Goal: Transaction & Acquisition: Purchase product/service

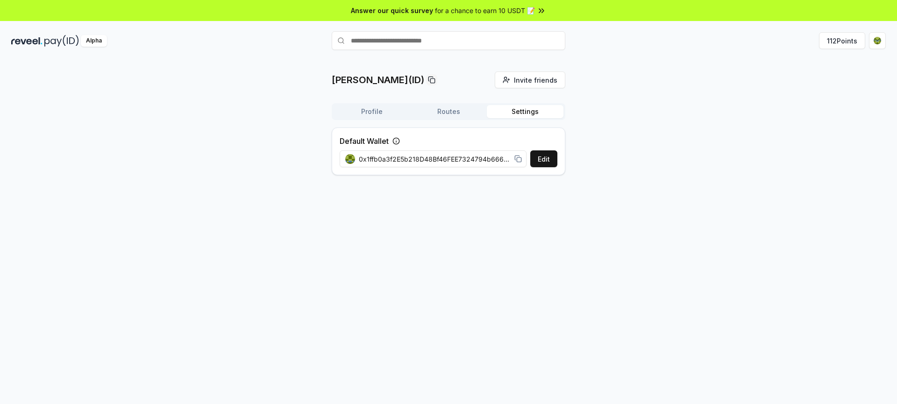
click at [380, 39] on input "text" at bounding box center [449, 40] width 234 height 19
paste input "**********"
type input "**********"
click at [365, 59] on div "mikimancrypto" at bounding box center [358, 59] width 45 height 10
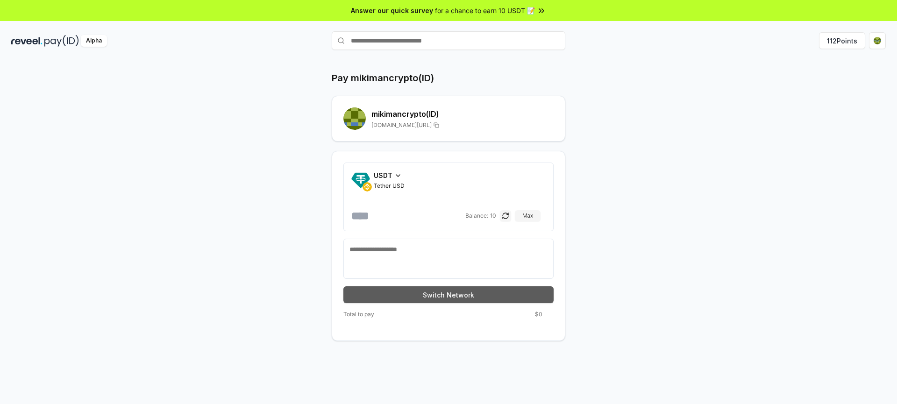
click at [446, 298] on button "Switch Network" at bounding box center [448, 294] width 210 height 17
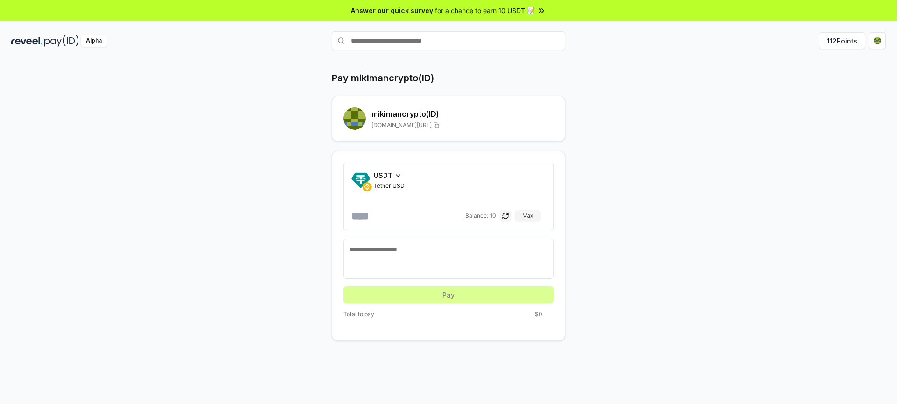
click at [678, 73] on div "Pay mikimancrypto(ID) mikimancrypto (ID) reveel.id/pay/mikimancrypto USDT Tethe…" at bounding box center [448, 206] width 561 height 270
click at [444, 214] on input "number" at bounding box center [407, 215] width 112 height 15
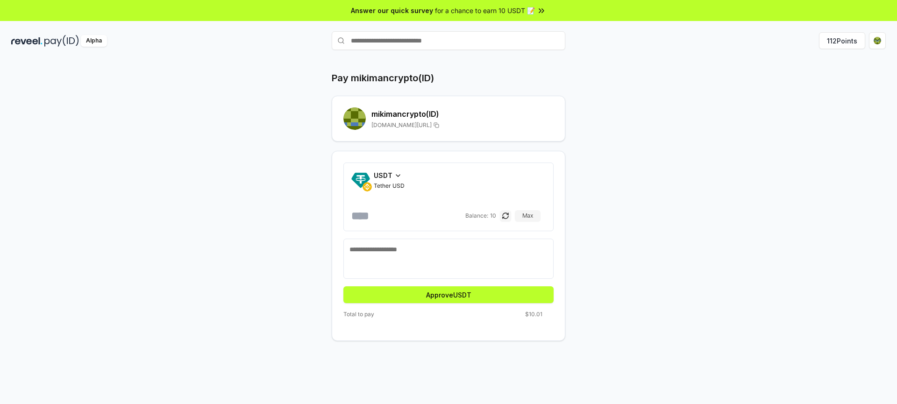
type input "**"
click at [448, 297] on button "Approve USDT" at bounding box center [448, 294] width 210 height 17
click at [488, 261] on textarea at bounding box center [449, 259] width 198 height 28
type textarea "****"
click at [454, 299] on button "Pay" at bounding box center [448, 294] width 210 height 17
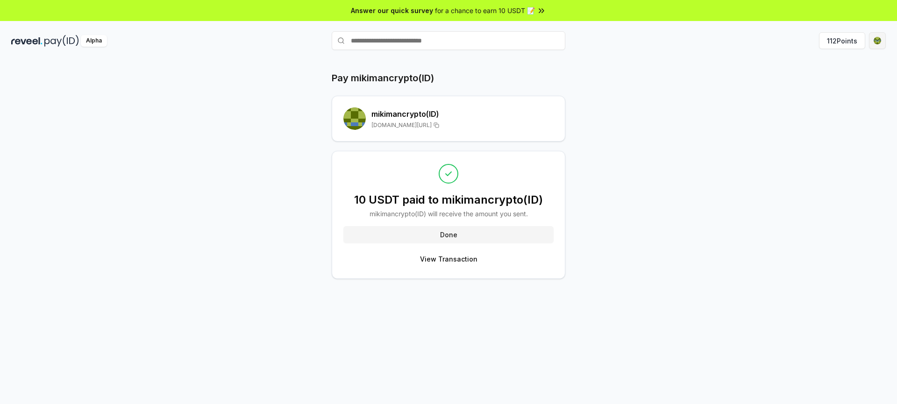
click at [879, 41] on html "Answer our quick survey for a chance to earn 10 USDT 📝 Alpha 112 Points Pay mik…" at bounding box center [448, 202] width 897 height 404
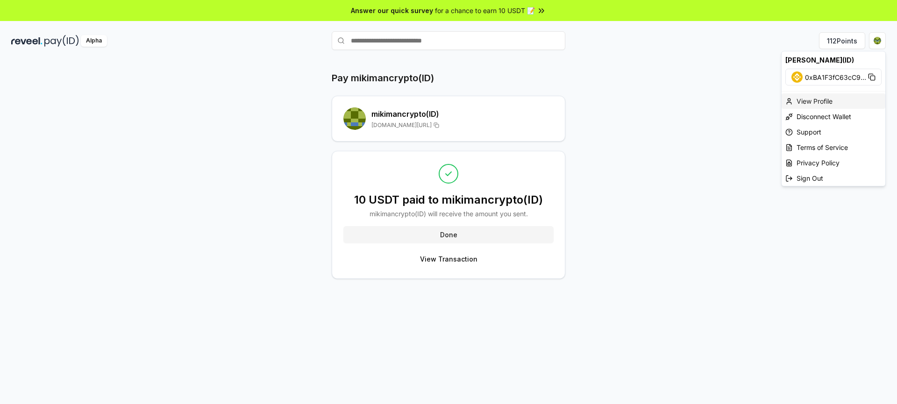
click at [811, 100] on div "View Profile" at bounding box center [834, 100] width 104 height 15
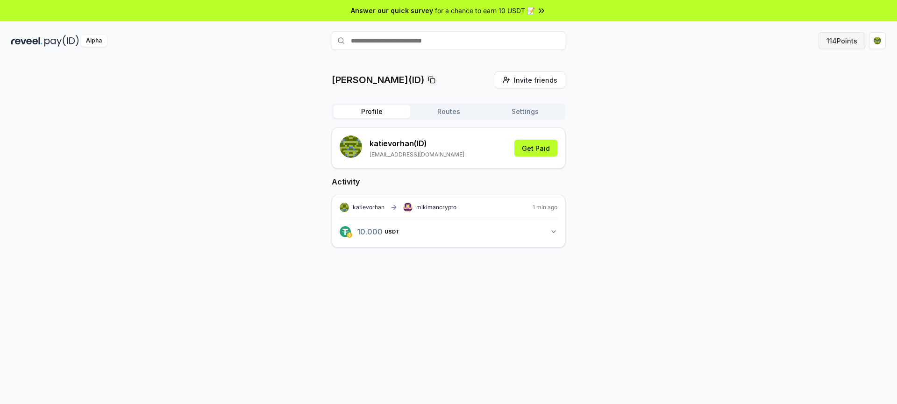
click at [832, 43] on button "114 Points" at bounding box center [842, 40] width 47 height 17
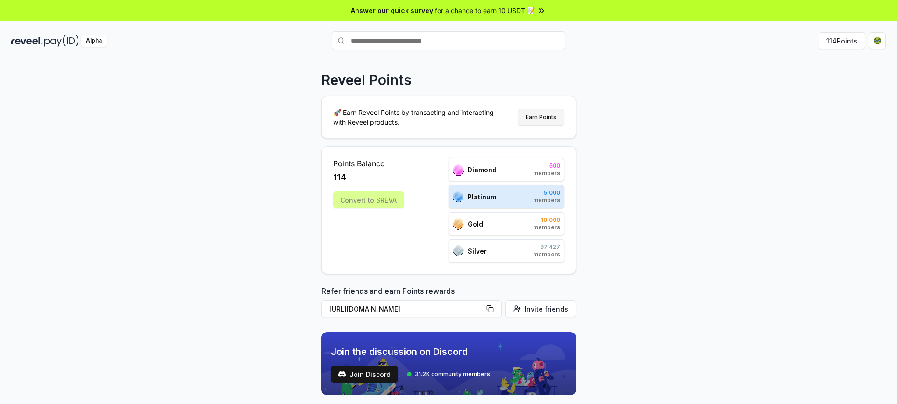
click at [537, 118] on button "Earn Points" at bounding box center [541, 117] width 47 height 17
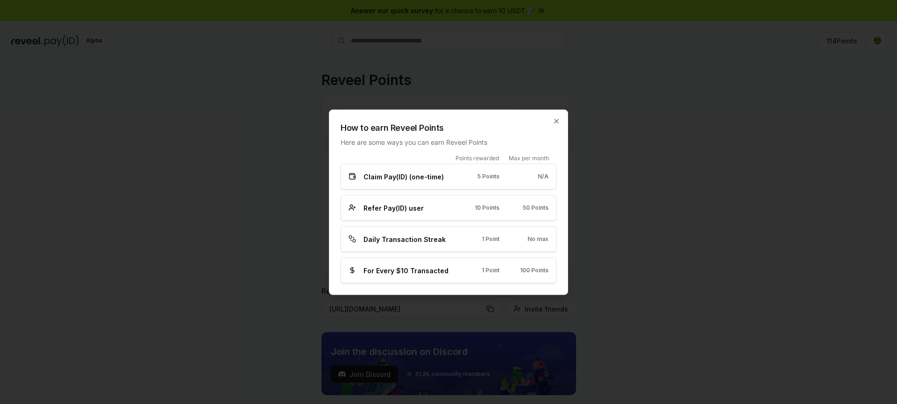
drag, startPoint x: 555, startPoint y: 123, endPoint x: 557, endPoint y: 132, distance: 8.7
click at [555, 124] on icon "button" at bounding box center [556, 120] width 7 height 7
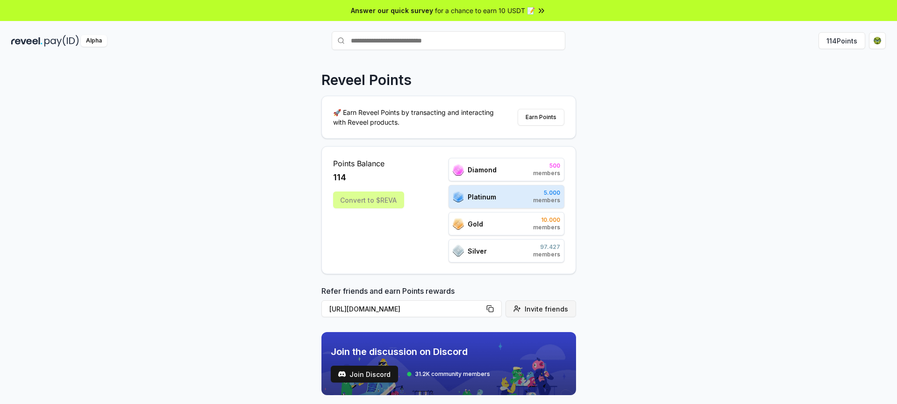
click at [528, 310] on span "Invite friends" at bounding box center [546, 309] width 43 height 10
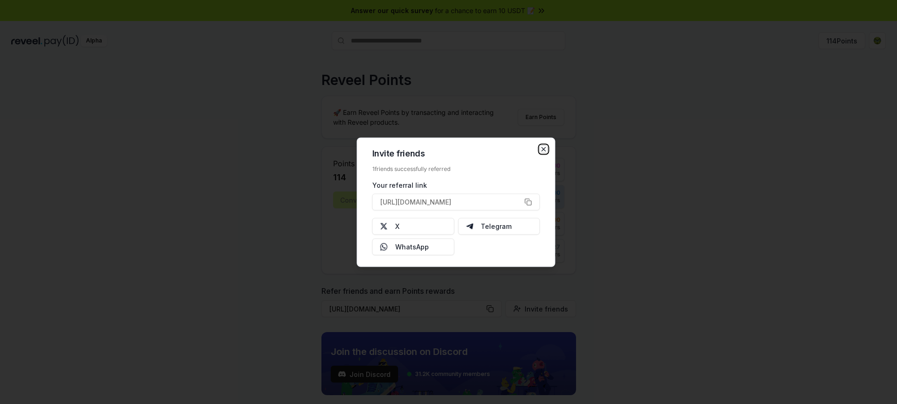
click at [544, 150] on icon "button" at bounding box center [543, 148] width 7 height 7
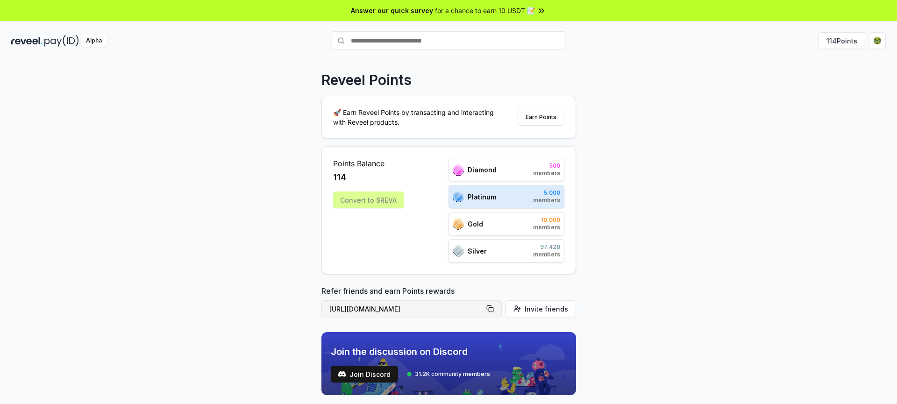
click at [494, 311] on button "https://reveel.id/refer/katievorhan" at bounding box center [412, 308] width 180 height 17
type button "https://reveel.id/refer/katievorhan"
click at [494, 308] on button "https://reveel.id/refer/katievorhan" at bounding box center [412, 308] width 180 height 17
click at [548, 121] on button "Earn Points" at bounding box center [541, 117] width 47 height 17
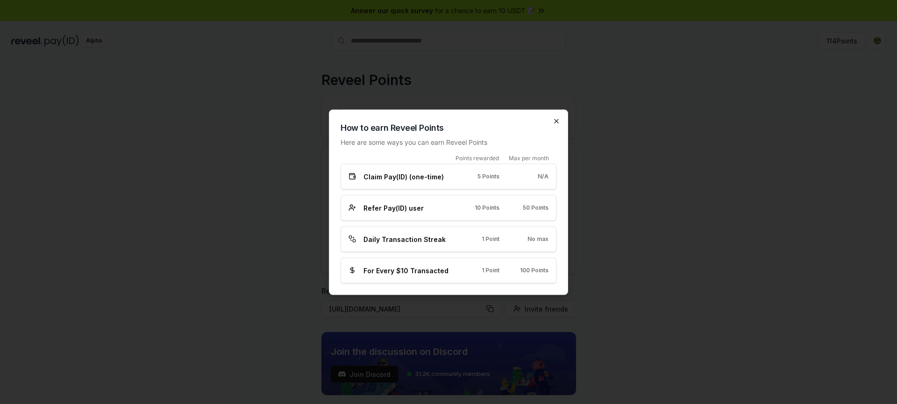
click at [555, 123] on icon "button" at bounding box center [556, 120] width 7 height 7
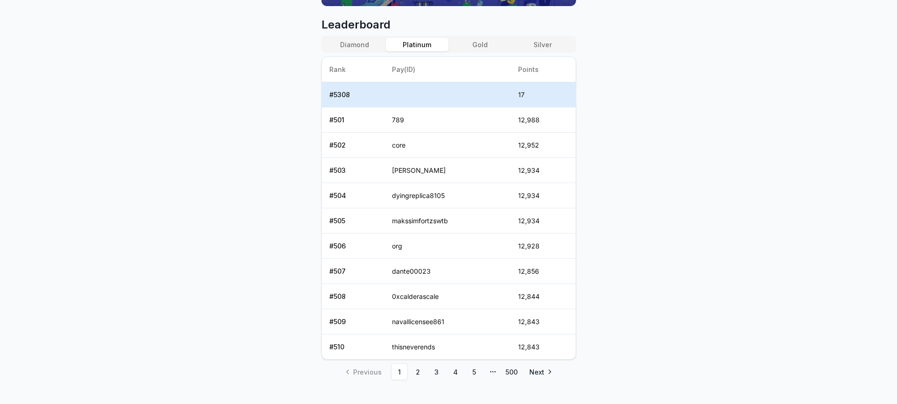
scroll to position [403, 0]
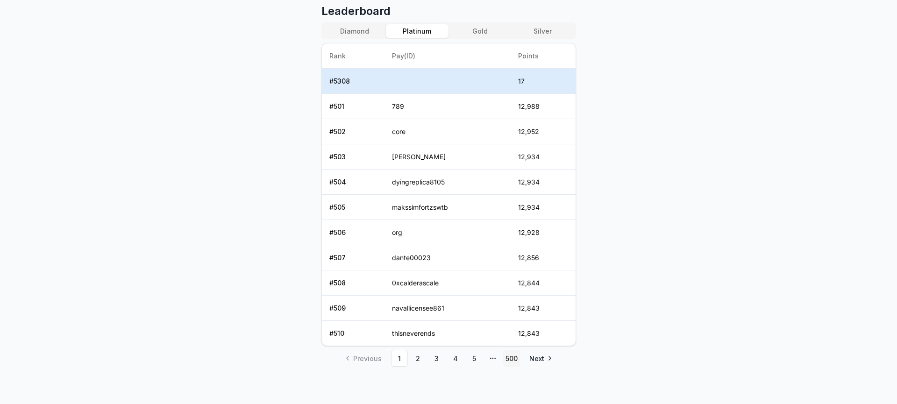
click at [512, 360] on link "500" at bounding box center [511, 358] width 17 height 17
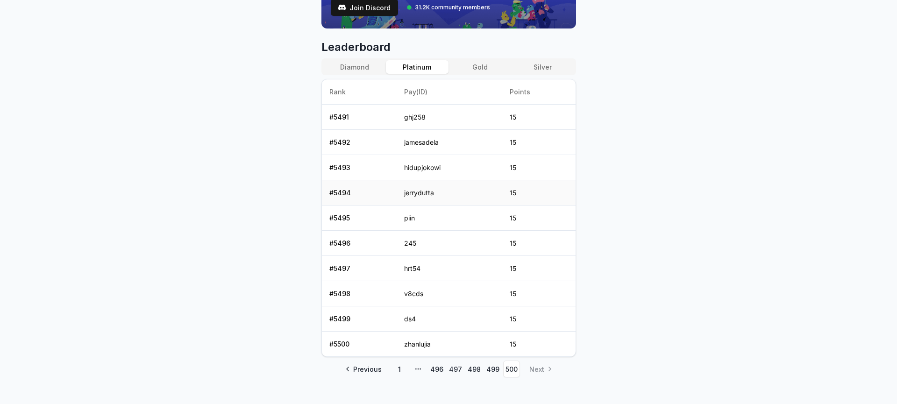
scroll to position [373, 0]
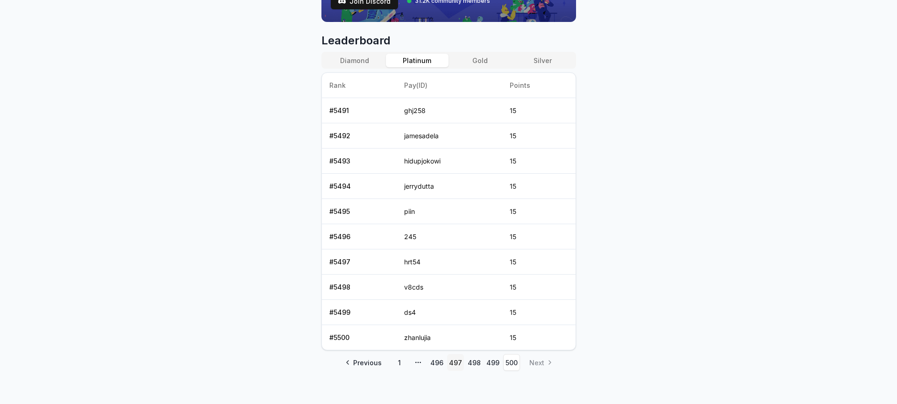
click at [454, 363] on link "497" at bounding box center [455, 362] width 17 height 17
click at [436, 364] on link "496" at bounding box center [437, 362] width 17 height 17
click at [436, 364] on link "495" at bounding box center [437, 362] width 17 height 17
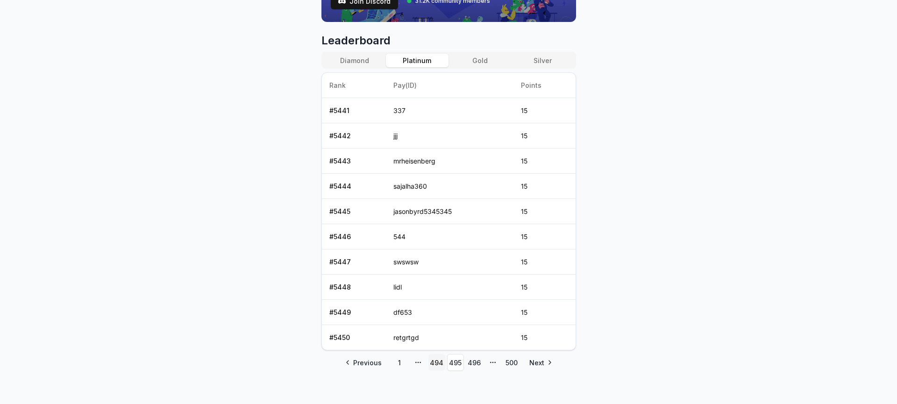
click at [435, 364] on link "494" at bounding box center [437, 362] width 17 height 17
click at [435, 364] on link "493" at bounding box center [437, 362] width 17 height 17
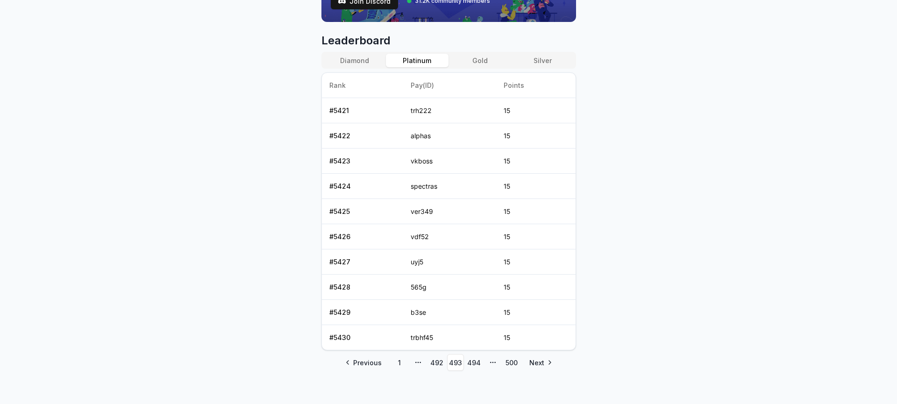
click at [435, 364] on link "492" at bounding box center [437, 362] width 17 height 17
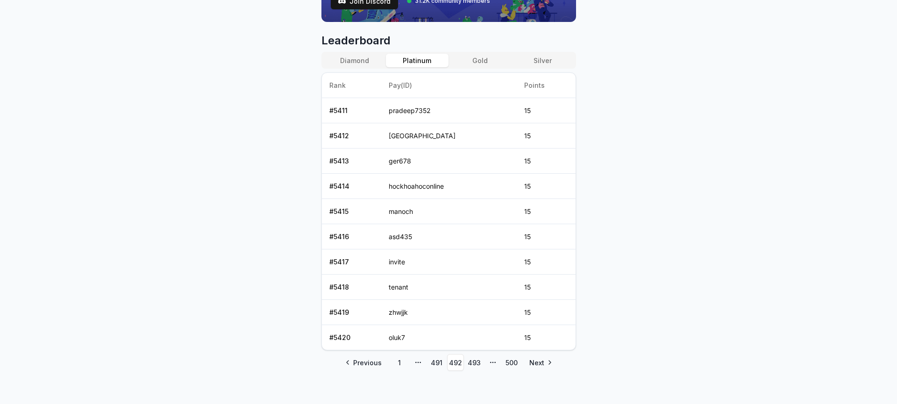
click at [435, 364] on link "491" at bounding box center [437, 362] width 17 height 17
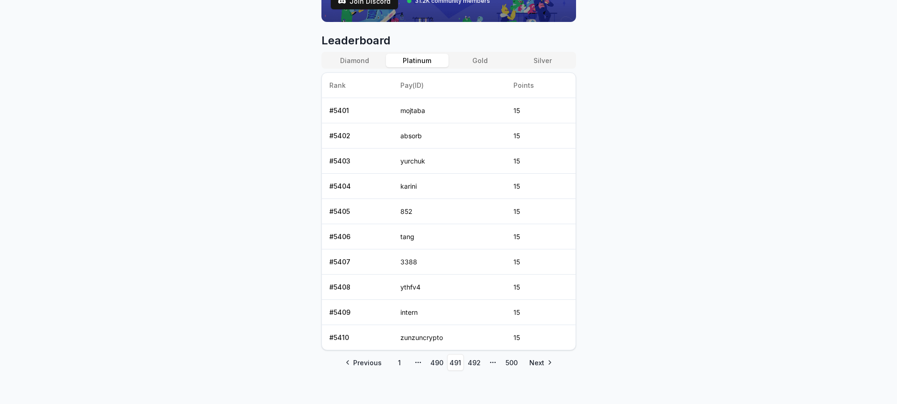
click at [435, 364] on link "490" at bounding box center [437, 362] width 17 height 17
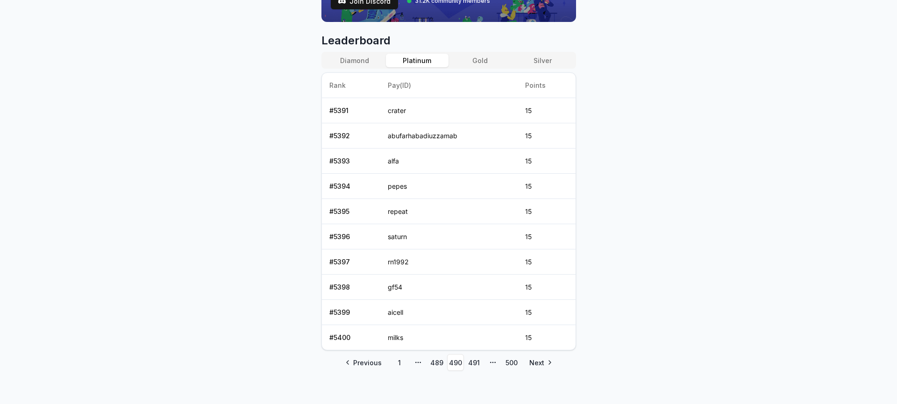
click at [435, 364] on link "489" at bounding box center [437, 362] width 17 height 17
click at [435, 364] on link "488" at bounding box center [437, 362] width 17 height 17
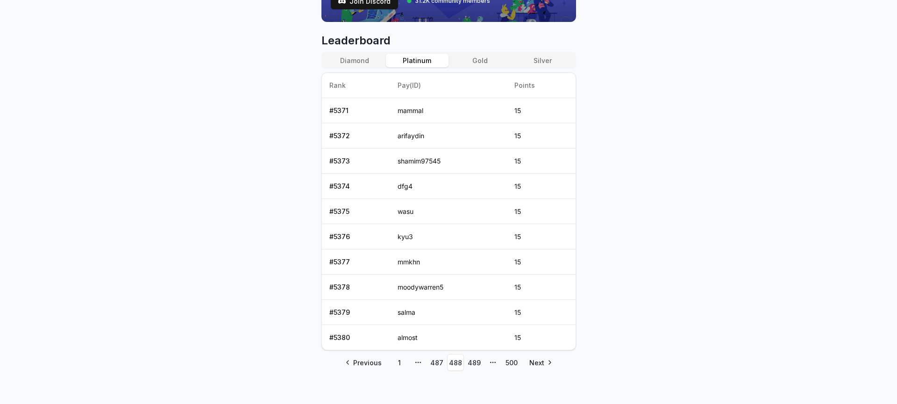
click at [435, 364] on link "487" at bounding box center [437, 362] width 17 height 17
click at [435, 364] on link "486" at bounding box center [437, 362] width 17 height 17
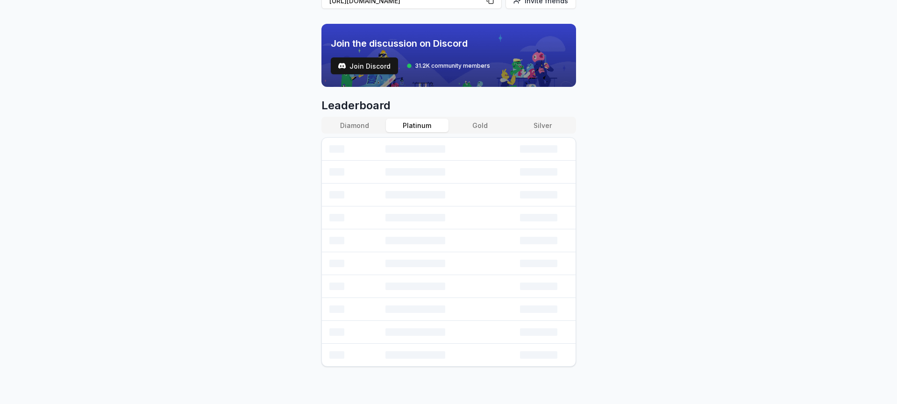
scroll to position [373, 0]
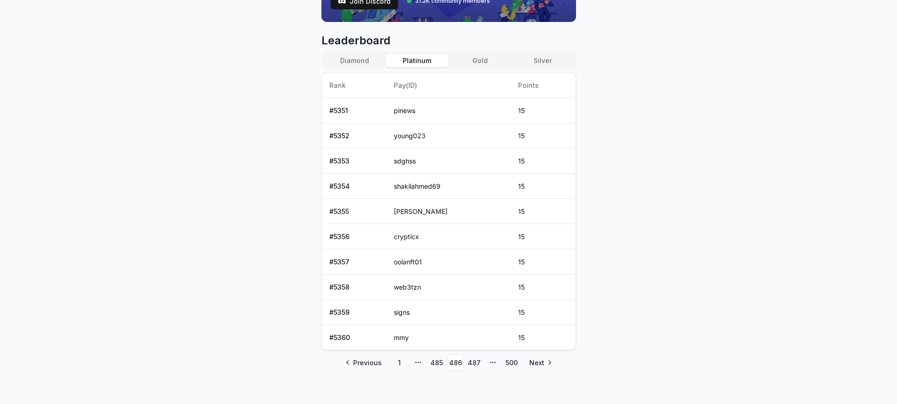
click at [435, 364] on link "485" at bounding box center [437, 362] width 17 height 17
click at [435, 364] on link "484" at bounding box center [437, 362] width 17 height 17
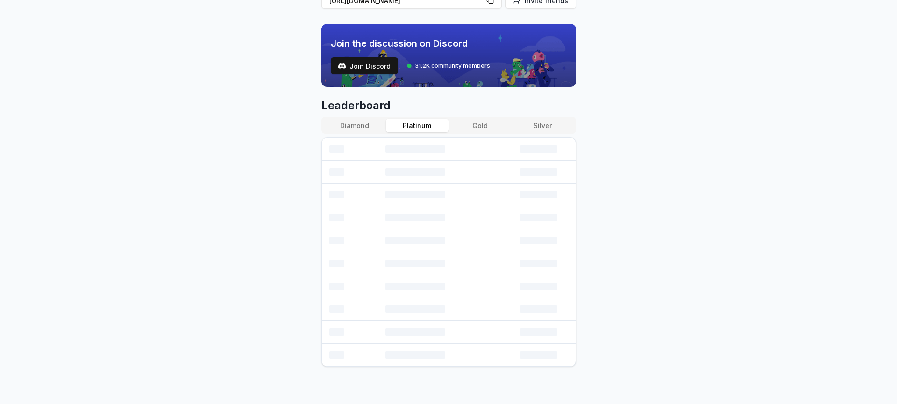
scroll to position [308, 0]
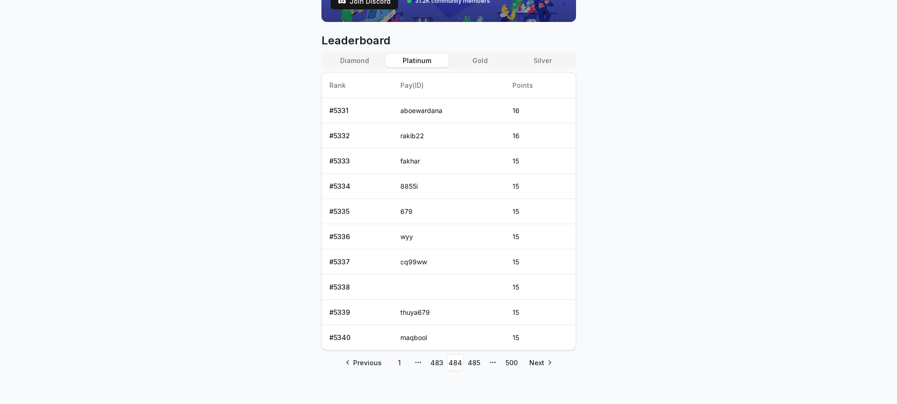
click at [435, 364] on link "483" at bounding box center [437, 362] width 17 height 17
click at [435, 364] on link "482" at bounding box center [437, 362] width 17 height 17
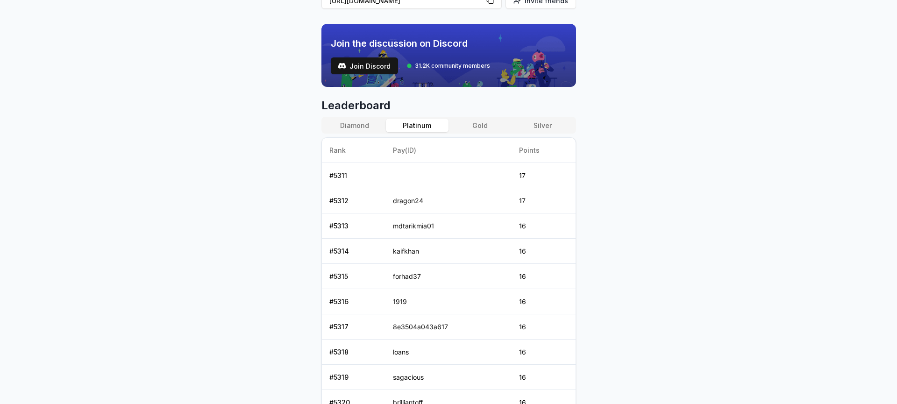
scroll to position [373, 0]
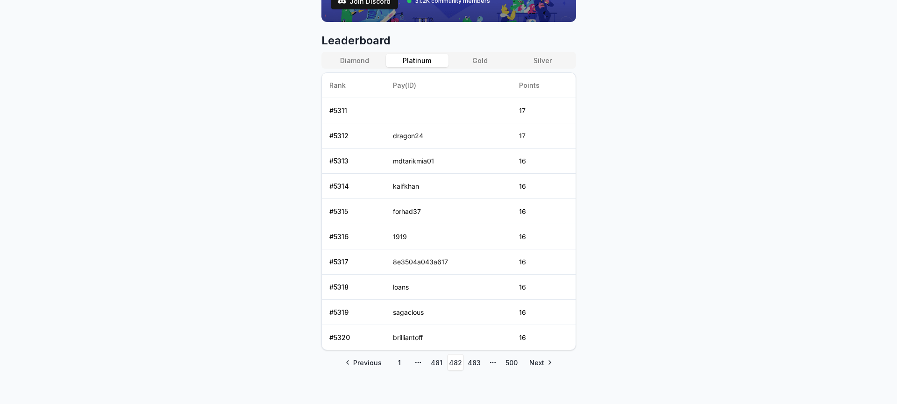
click at [435, 364] on link "481" at bounding box center [437, 362] width 17 height 17
click at [434, 363] on link "480" at bounding box center [437, 362] width 17 height 17
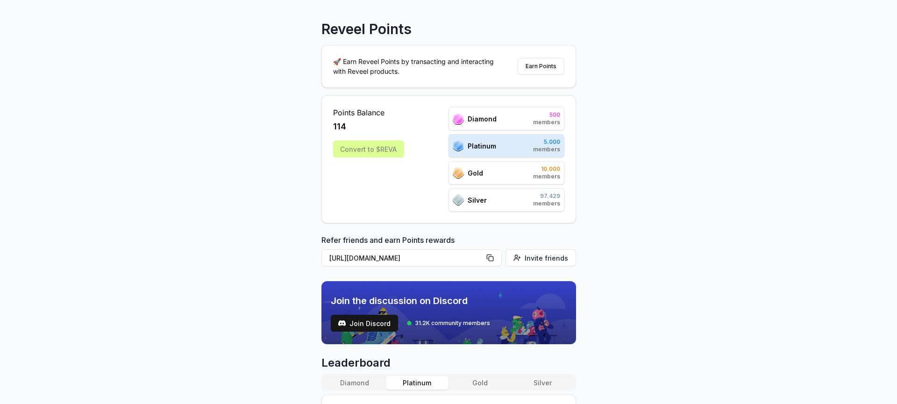
scroll to position [0, 0]
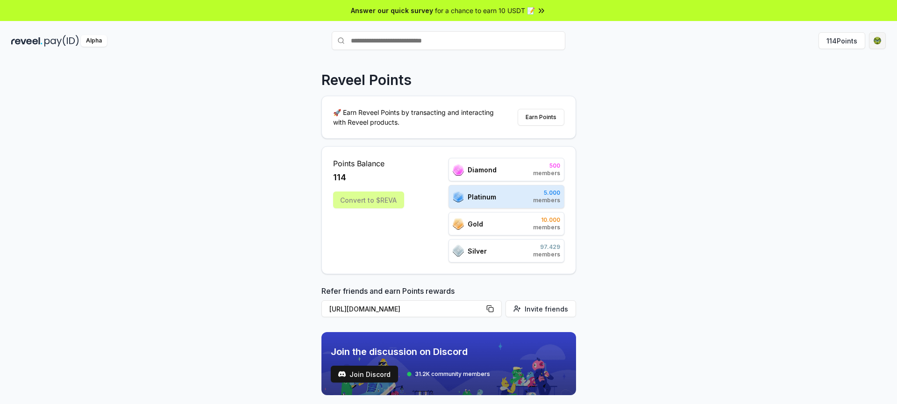
click at [877, 42] on html "Answer our quick survey for a chance to earn 10 USDT 📝 Alpha 114 Points Reveel …" at bounding box center [448, 202] width 897 height 404
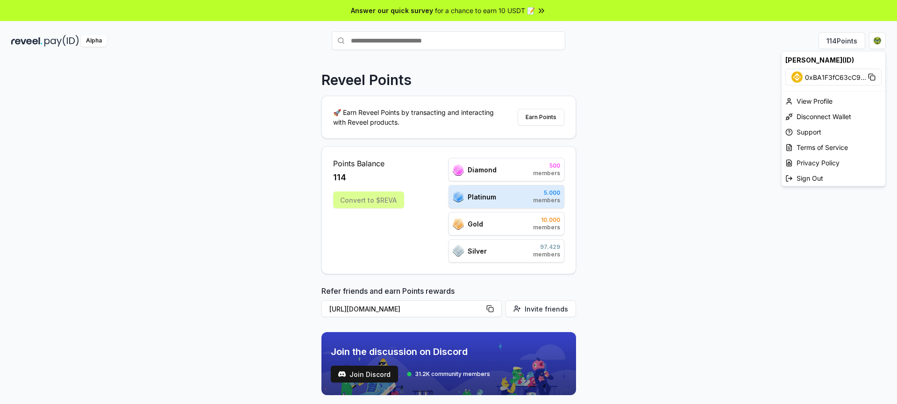
click at [597, 102] on html "Answer our quick survey for a chance to earn 10 USDT 📝 Alpha 114 Points Reveel …" at bounding box center [448, 202] width 897 height 404
